Goal: Transaction & Acquisition: Purchase product/service

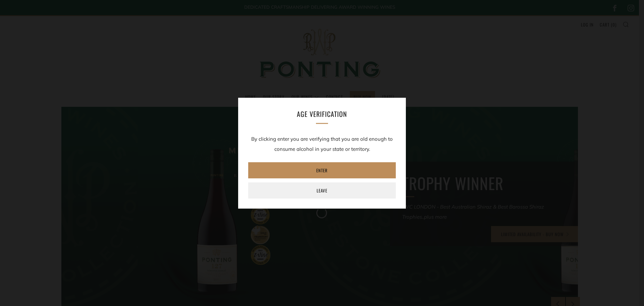
click at [321, 167] on link "Enter" at bounding box center [322, 170] width 148 height 16
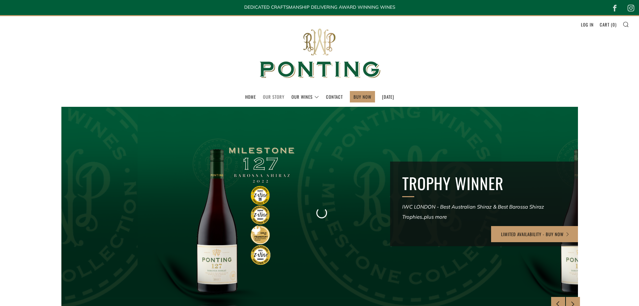
click at [266, 98] on link "Our Story" at bounding box center [273, 96] width 21 height 11
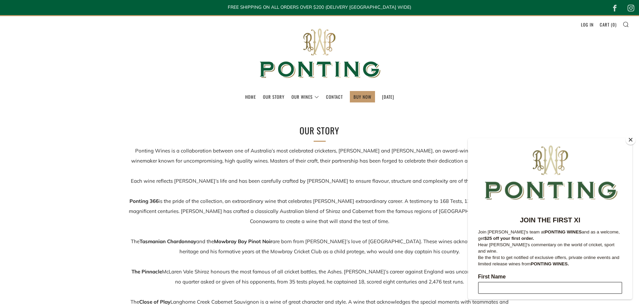
click at [494, 282] on input "First Name" at bounding box center [550, 288] width 144 height 12
type input "[PERSON_NAME]"
type input "[EMAIL_ADDRESS][DOMAIN_NAME]"
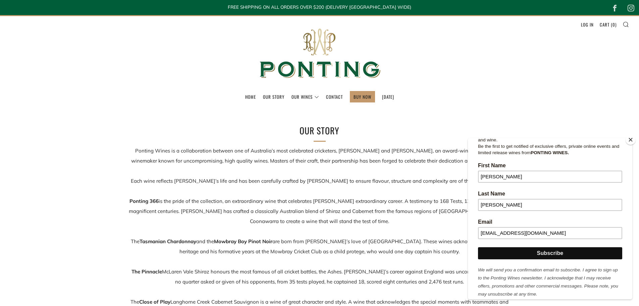
scroll to position [114, 0]
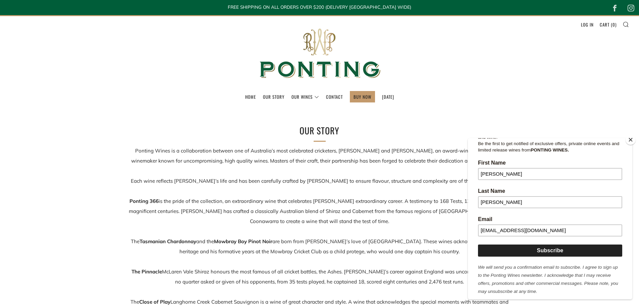
click at [547, 244] on input "Subscribe" at bounding box center [550, 250] width 144 height 12
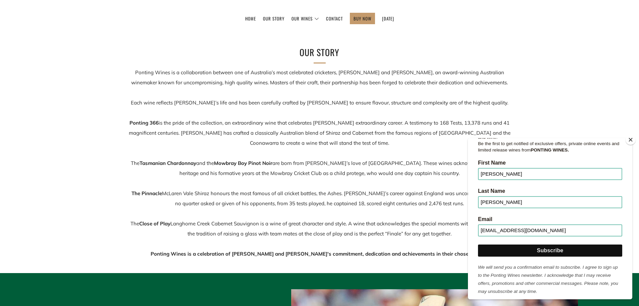
scroll to position [67, 0]
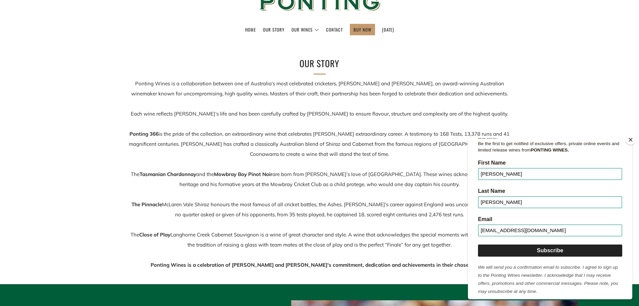
click at [550, 244] on input "Subscribe" at bounding box center [550, 250] width 144 height 12
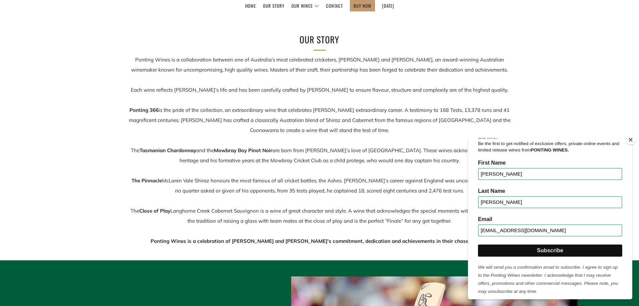
scroll to position [101, 0]
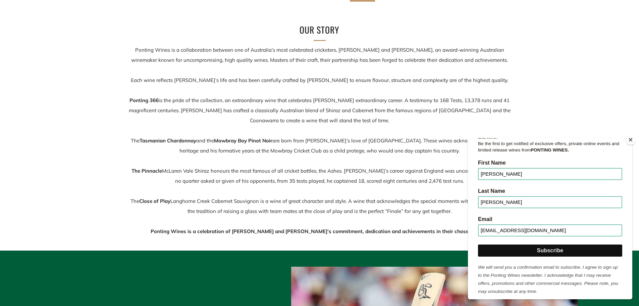
click at [632, 137] on button "Close" at bounding box center [631, 140] width 10 height 10
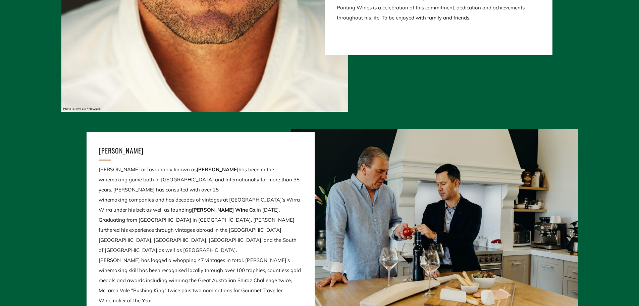
scroll to position [62, 0]
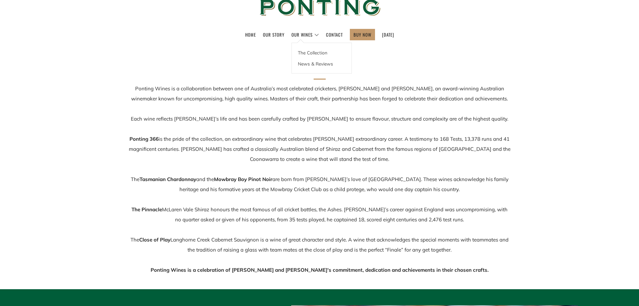
click at [295, 43] on div "The Collection News & Reviews" at bounding box center [322, 58] width 60 height 31
click at [299, 53] on link "The Collection" at bounding box center [322, 52] width 60 height 11
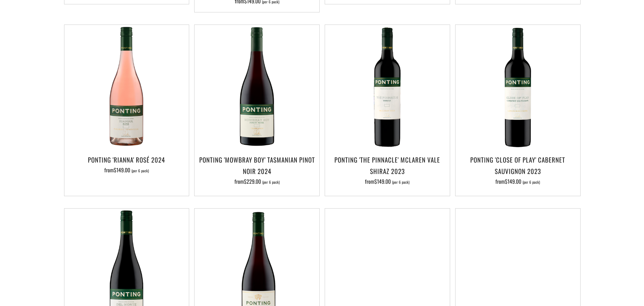
scroll to position [369, 0]
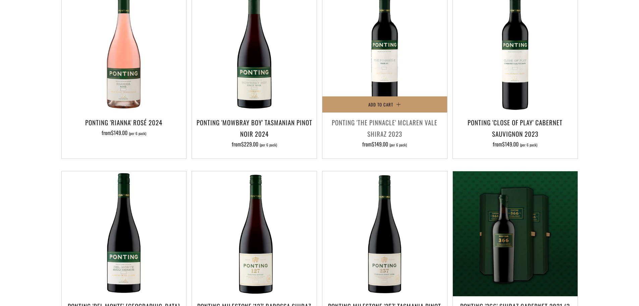
click at [376, 108] on div "Add to Cart Ponting 'The Pinnacle' McLaren Vale Shiraz 2023 from $149.00 (per 6…" at bounding box center [384, 72] width 125 height 171
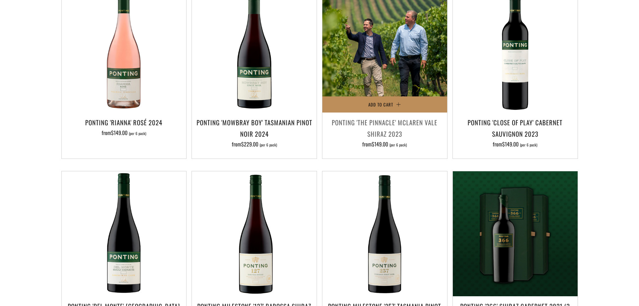
click at [399, 96] on button "Add to Cart" at bounding box center [384, 104] width 125 height 16
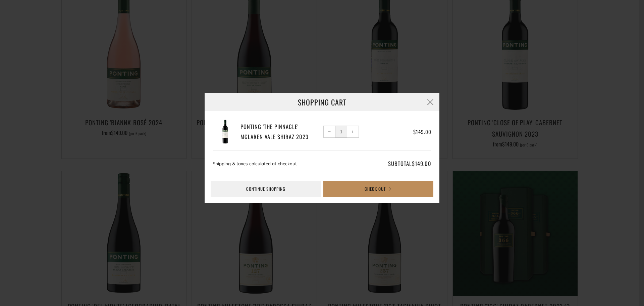
click at [374, 189] on button "Check Out" at bounding box center [378, 189] width 110 height 16
